Goal: Find specific page/section: Find specific page/section

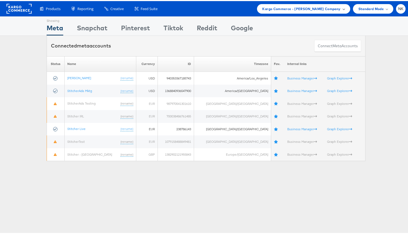
click at [325, 8] on span "Kargo Commerce - Namit Kumar Company" at bounding box center [302, 8] width 78 height 6
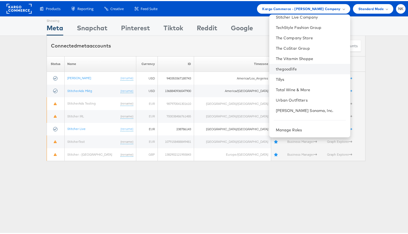
scroll to position [567, 0]
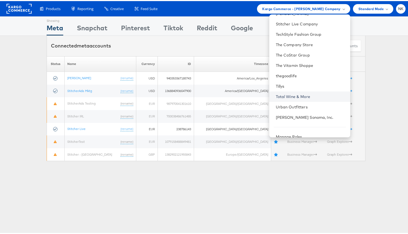
click at [291, 93] on link "Total Wine & More" at bounding box center [311, 95] width 70 height 5
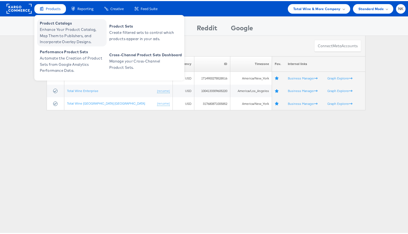
click at [57, 33] on span "Enhance Your Product Catalog, Map Them to Publishers, and Incorporate Overlay D…" at bounding box center [72, 34] width 65 height 19
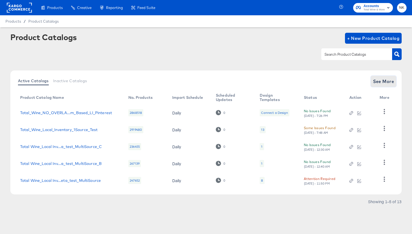
click at [388, 79] on span "See More" at bounding box center [383, 81] width 21 height 8
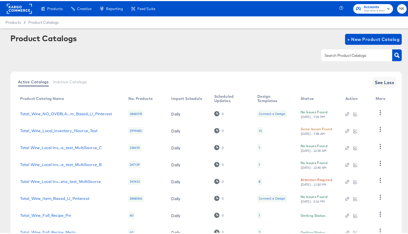
scroll to position [76, 0]
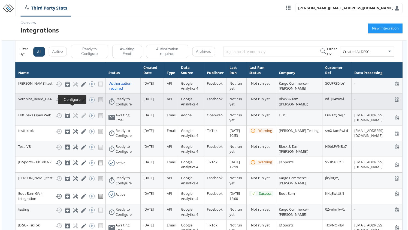
click at [73, 103] on icon at bounding box center [74, 100] width 5 height 5
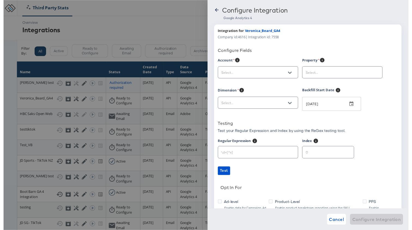
click at [242, 76] on input "text" at bounding box center [255, 74] width 68 height 6
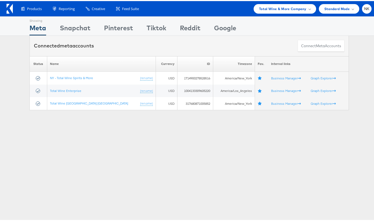
click at [72, 159] on div "Showing Meta Showing [GEOGRAPHIC_DATA] Showing Pinterest Showing Tiktok Showing…" at bounding box center [189, 151] width 378 height 273
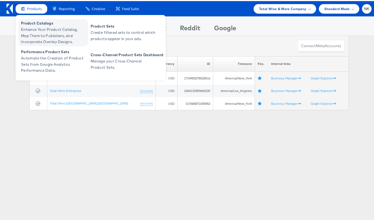
click at [31, 29] on span "Enhance Your Product Catalog, Map Them to Publishers, and Incorporate Overlay D…" at bounding box center [53, 34] width 65 height 19
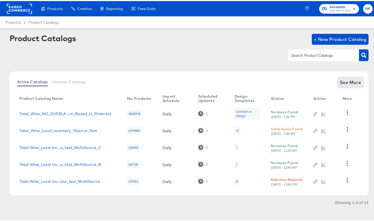
click at [342, 82] on span "See More" at bounding box center [349, 81] width 21 height 8
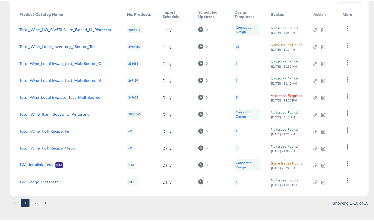
scroll to position [88, 0]
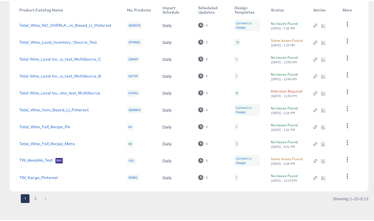
click at [35, 152] on td "TW_deeplink_Test Test" at bounding box center [68, 159] width 107 height 17
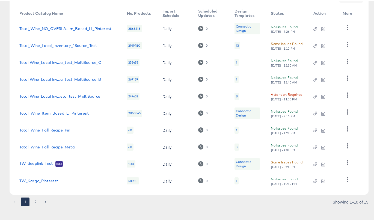
scroll to position [82, 0]
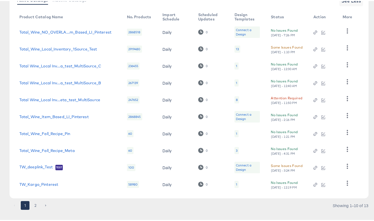
click at [69, 124] on td "Total_Wine_Fall_Recipe_Pin" at bounding box center [68, 132] width 107 height 17
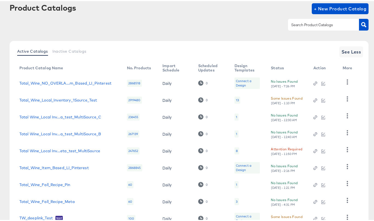
scroll to position [88, 0]
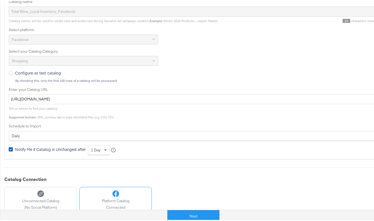
scroll to position [185, 0]
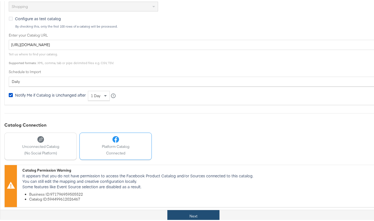
click at [183, 210] on button "Next" at bounding box center [193, 215] width 52 height 12
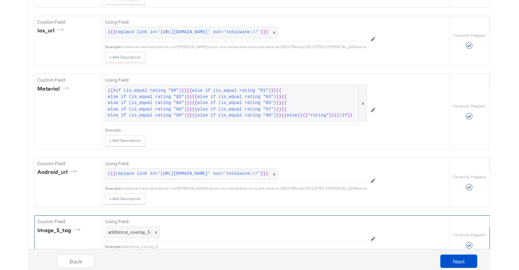
scroll to position [805, 0]
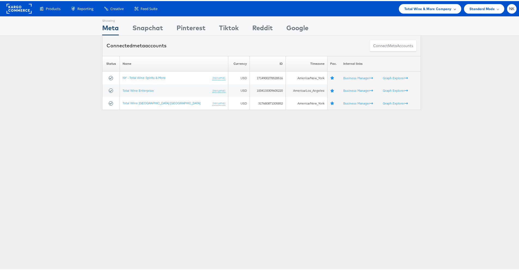
click at [423, 10] on span "Total Wine & More Company" at bounding box center [428, 8] width 47 height 6
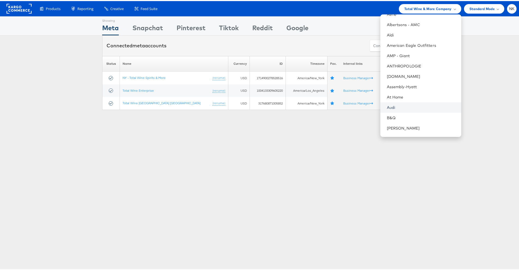
scroll to position [84, 0]
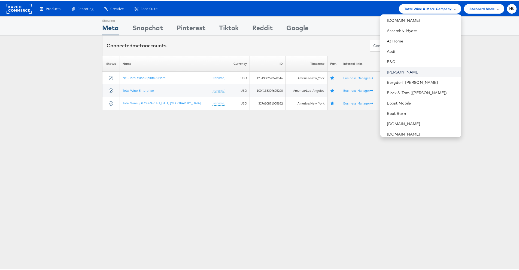
click at [402, 69] on link "Belk" at bounding box center [422, 70] width 70 height 5
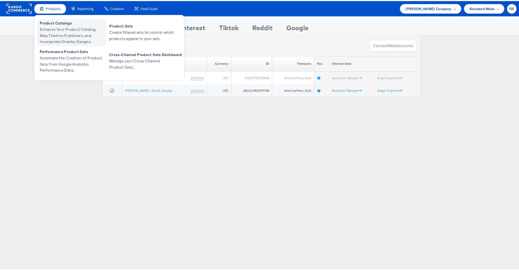
click at [52, 30] on span "Enhance Your Product Catalog, Map Them to Publishers, and Incorporate Overlay D…" at bounding box center [72, 34] width 65 height 19
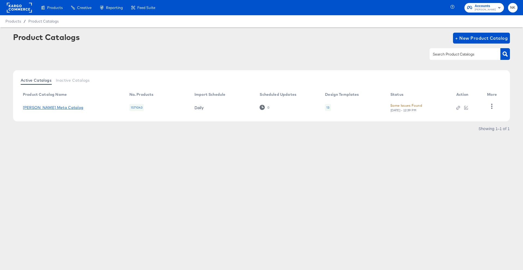
click at [53, 107] on link "Belk Meta Catalog" at bounding box center [53, 108] width 61 height 4
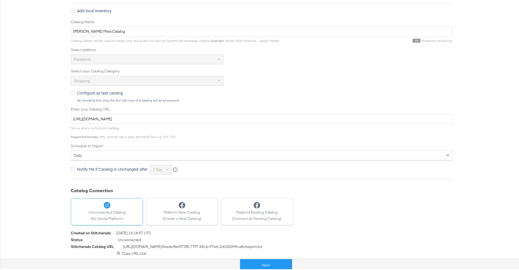
scroll to position [29, 0]
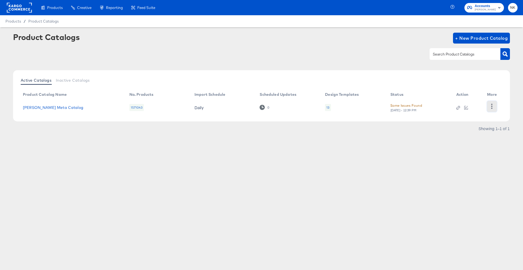
click at [490, 108] on icon "button" at bounding box center [492, 106] width 5 height 5
click at [356, 65] on div "Product Catalogs + New Product Catalog" at bounding box center [261, 49] width 497 height 33
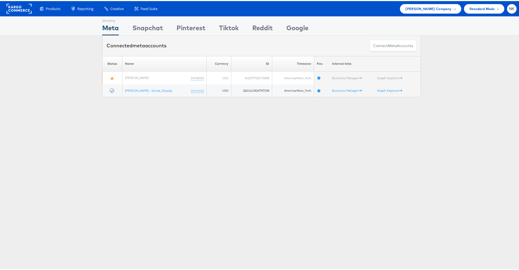
click at [30, 10] on rect at bounding box center [19, 8] width 25 height 10
click at [424, 10] on span "[PERSON_NAME] Company" at bounding box center [429, 8] width 46 height 6
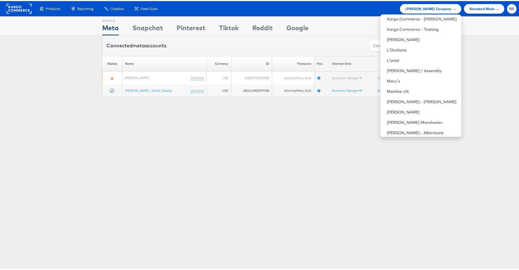
scroll to position [403, 0]
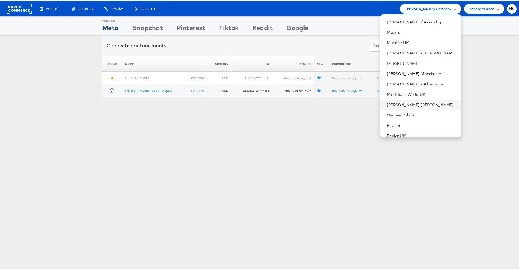
click at [401, 100] on li "[PERSON_NAME] [PERSON_NAME]" at bounding box center [421, 104] width 81 height 10
click at [406, 107] on li "[PERSON_NAME] [PERSON_NAME]" at bounding box center [421, 104] width 81 height 10
click at [398, 101] on link "[PERSON_NAME] [PERSON_NAME]" at bounding box center [422, 103] width 70 height 5
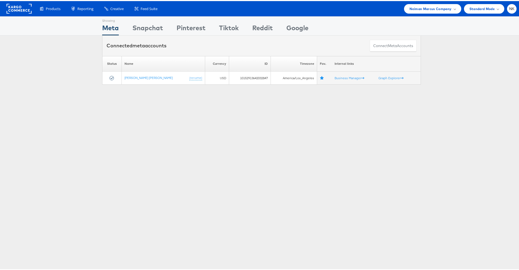
click at [168, 126] on div "Showing Meta Showing [GEOGRAPHIC_DATA] Showing Pinterest Showing Tiktok Showing…" at bounding box center [261, 151] width 523 height 273
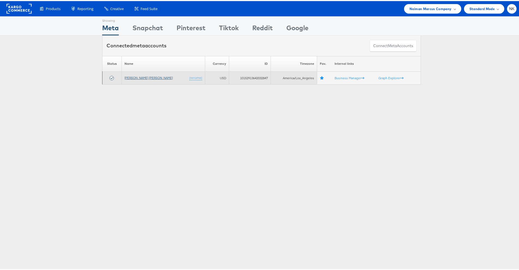
click at [125, 76] on link "[PERSON_NAME] [PERSON_NAME]" at bounding box center [149, 77] width 48 height 4
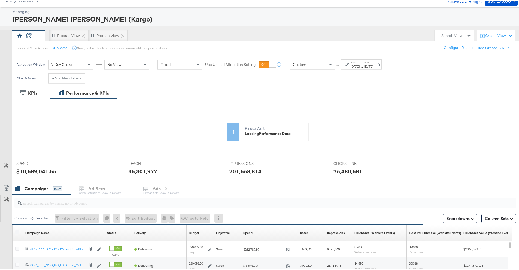
scroll to position [25, 0]
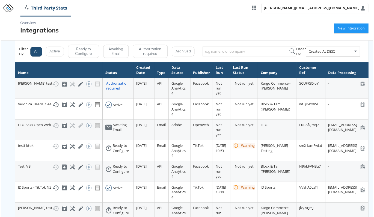
click at [87, 12] on div "Third Party Stats [PERSON_NAME][EMAIL_ADDRESS][DOMAIN_NAME]" at bounding box center [196, 8] width 364 height 16
click at [109, 13] on div "Third Party Stats [PERSON_NAME][EMAIL_ADDRESS][DOMAIN_NAME]" at bounding box center [196, 8] width 364 height 16
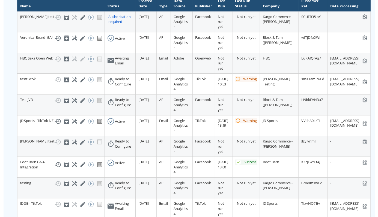
scroll to position [60, 0]
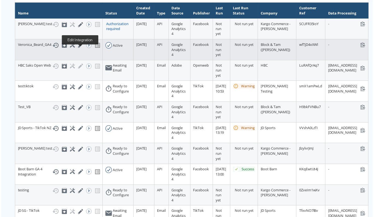
click at [79, 48] on icon at bounding box center [79, 45] width 5 height 5
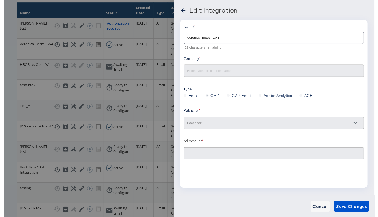
type input "Veronica Beard 2.0: (ACT: 497801206465538)"
type input "Block & Tam (Veronica Beard)"
click at [184, 13] on icon at bounding box center [183, 10] width 7 height 7
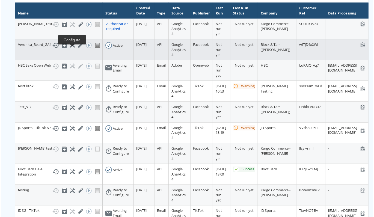
click at [69, 48] on icon at bounding box center [71, 45] width 5 height 5
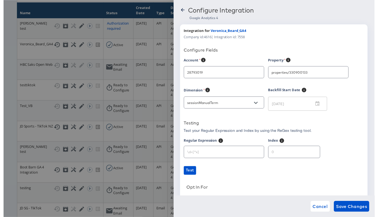
type input "Veronica Beard"
click at [342, 75] on icon "Open" at bounding box center [343, 74] width 4 height 4
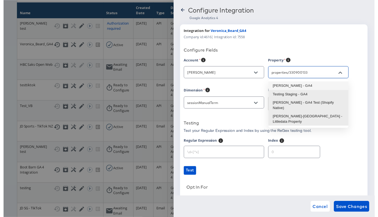
click at [295, 47] on div "Integration for Veronica_Beard_GA4 Company id: 4616 | Integration id: 7558 Conf…" at bounding box center [275, 138] width 191 height 227
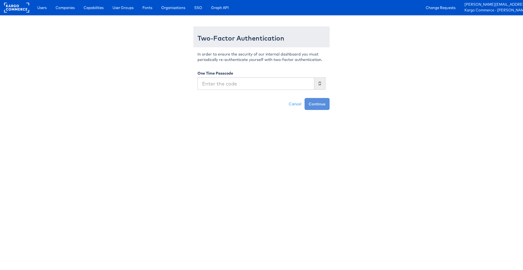
click at [284, 85] on input "text" at bounding box center [256, 83] width 117 height 13
type input "546584"
click at [305, 98] on button "Continue" at bounding box center [317, 104] width 25 height 12
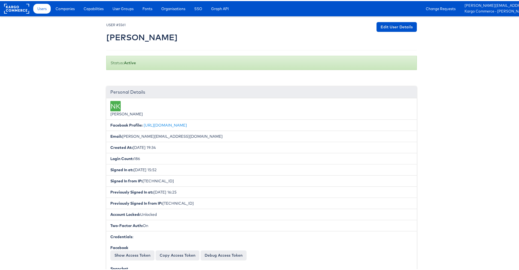
scroll to position [69, 0]
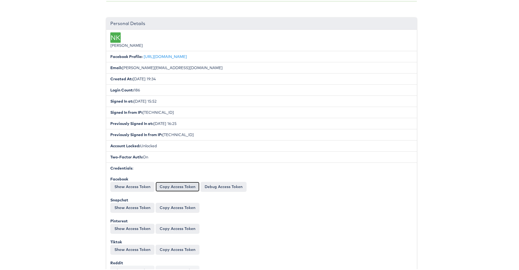
click at [164, 186] on button "Copy Access Token" at bounding box center [178, 186] width 44 height 10
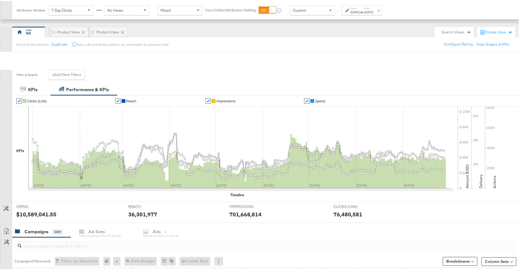
scroll to position [186, 0]
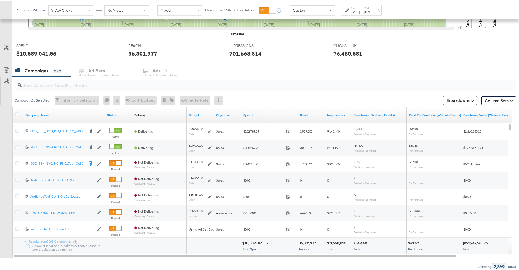
click at [97, 85] on input "search" at bounding box center [246, 82] width 449 height 11
paste input "6804346569945"
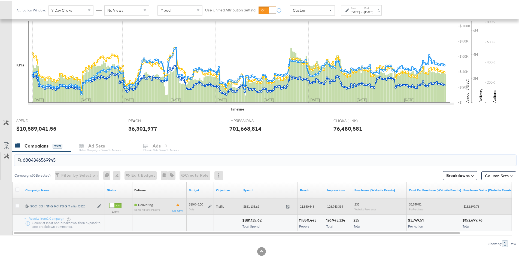
type input "6804346569945"
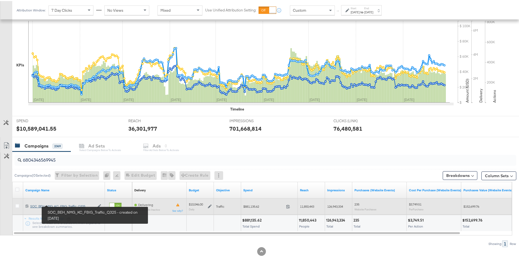
click at [84, 207] on div "SOC_BEH_NMG_KC_FBIG_Traffic_Q325 SOC_BEH_NMG_KC_FBIG_Traffic_Q325" at bounding box center [62, 205] width 64 height 4
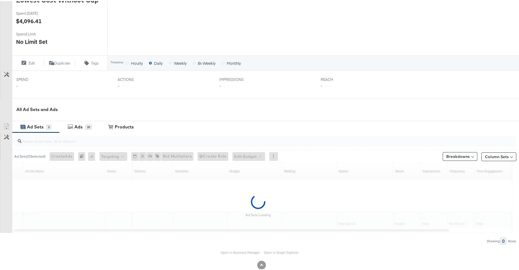
scroll to position [162, 0]
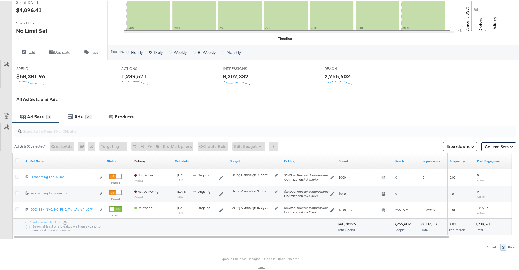
click at [105, 134] on div at bounding box center [265, 130] width 502 height 11
paste input "6804346569545"
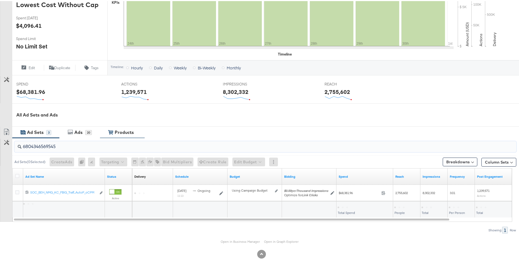
scroll to position [147, 0]
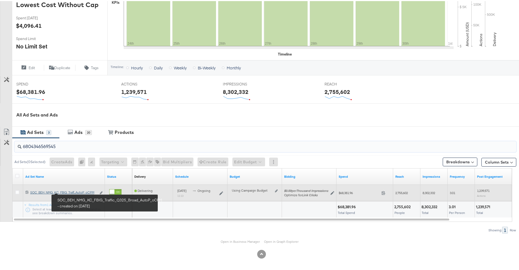
type input "6804346569545"
click at [72, 191] on div "SOC_BEH_NMG_KC_FBIG_Traffic_Q325_Broad_AutoP_oCPM SOC_BEH_NMG_KC_FBIG_Traff...A…" at bounding box center [63, 191] width 66 height 4
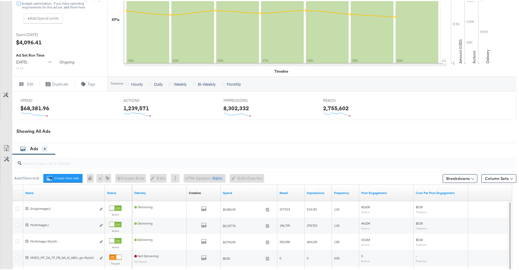
scroll to position [217, 0]
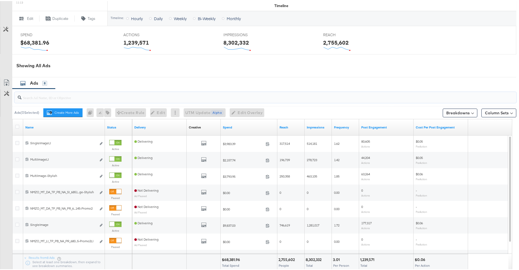
click at [74, 96] on input "search" at bounding box center [246, 94] width 449 height 11
paste input "6851676385345"
type input "6851676385345"
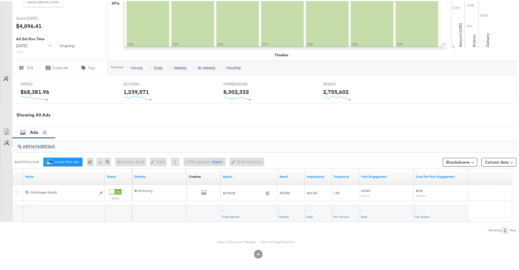
drag, startPoint x: 67, startPoint y: 144, endPoint x: 11, endPoint y: 146, distance: 56.5
click at [11, 146] on div "6851676385345 Ads ( 0 Selected) Create More Ads Create more ads for this ad set…" at bounding box center [258, 185] width 517 height 96
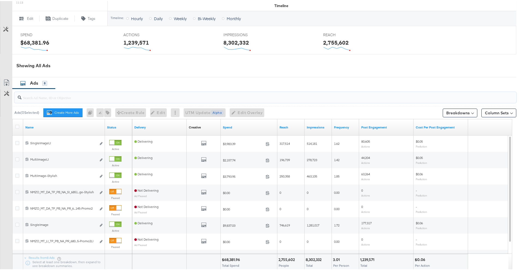
click at [34, 99] on input "search" at bounding box center [246, 94] width 449 height 11
click at [42, 99] on input "search" at bounding box center [246, 94] width 449 height 11
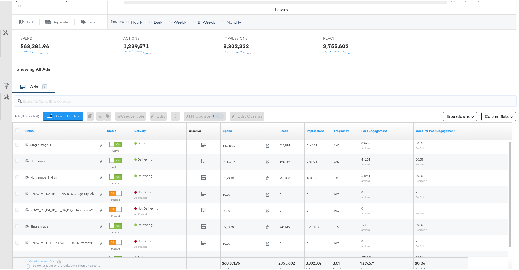
scroll to position [266, 0]
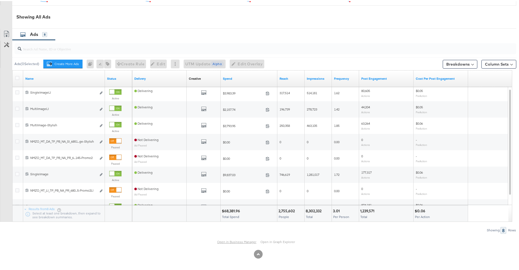
click at [242, 240] on link "Open in Business Manager" at bounding box center [236, 241] width 39 height 4
